Goal: Information Seeking & Learning: Check status

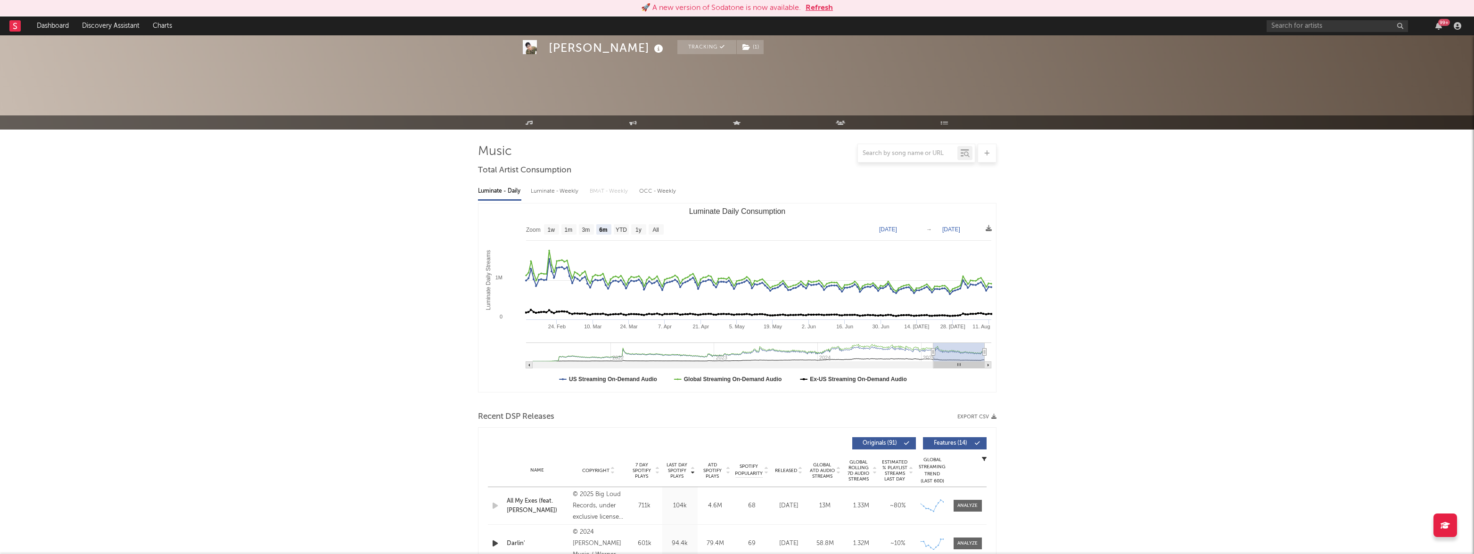
select select "6m"
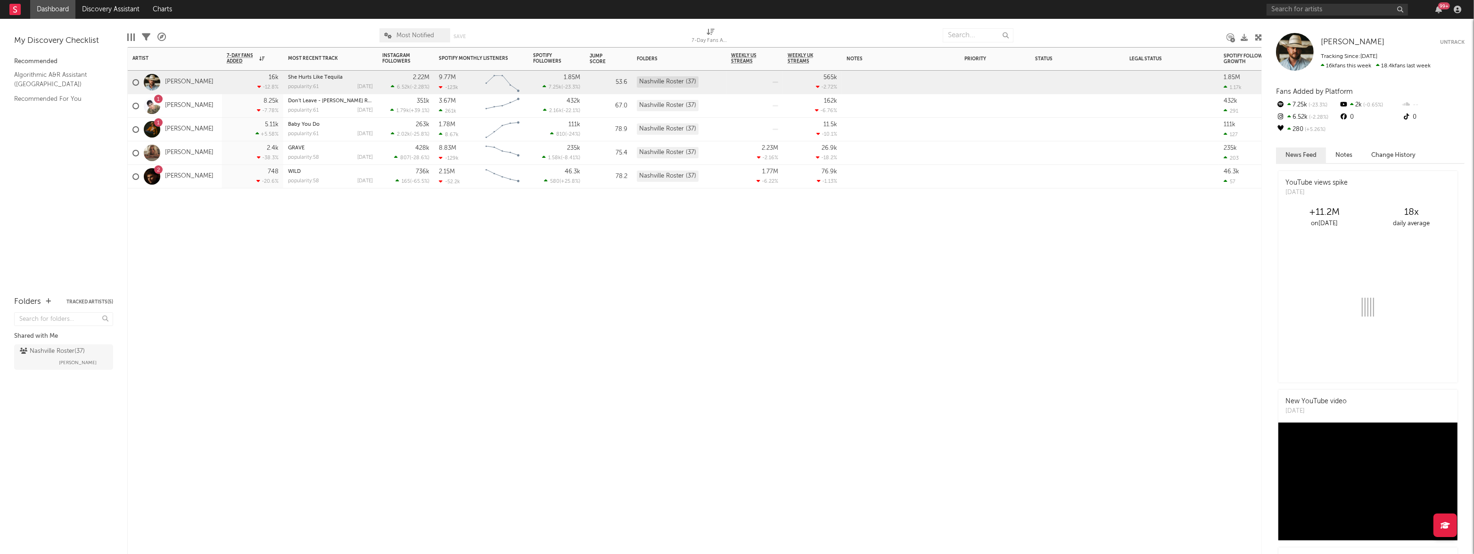
click at [229, 105] on div "8.25k -7.78 %" at bounding box center [253, 105] width 52 height 23
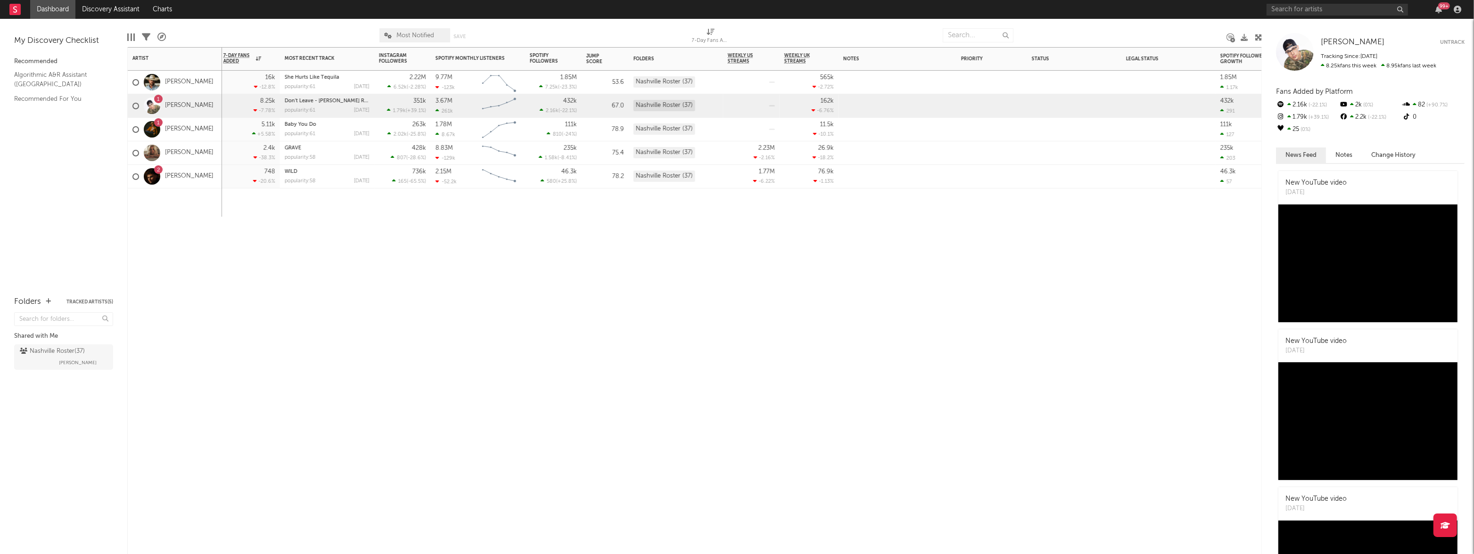
click at [213, 129] on div "1 [PERSON_NAME]" at bounding box center [175, 130] width 94 height 24
